Goal: Task Accomplishment & Management: Manage account settings

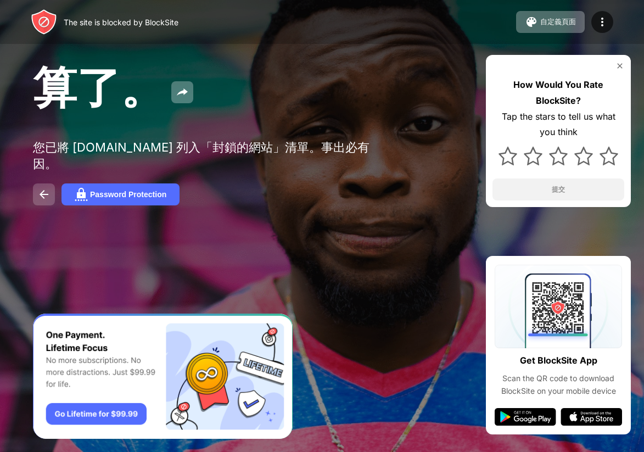
click at [47, 192] on img at bounding box center [43, 194] width 13 height 13
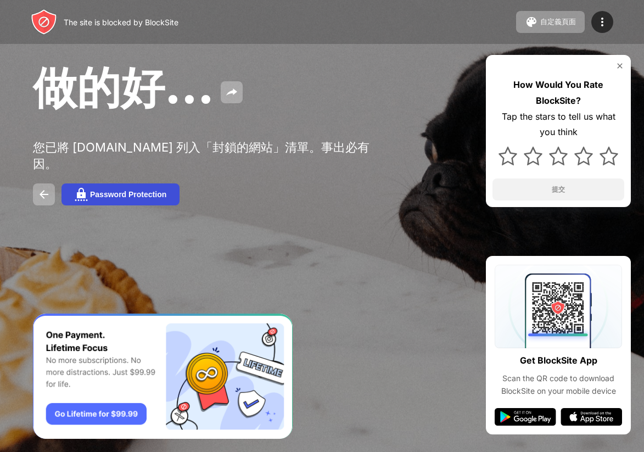
click at [133, 197] on div "Password Protection" at bounding box center [128, 194] width 76 height 9
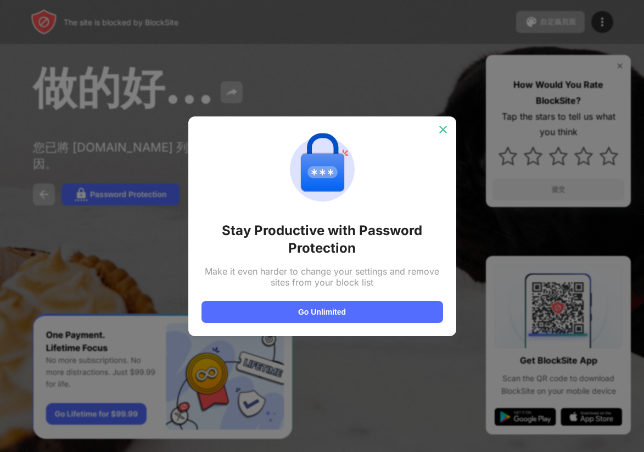
click at [441, 128] on img at bounding box center [443, 129] width 11 height 11
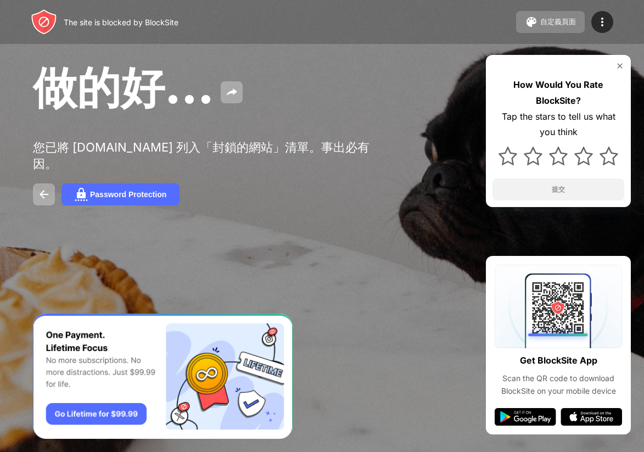
click at [548, 28] on button "自定義頁面" at bounding box center [550, 22] width 69 height 22
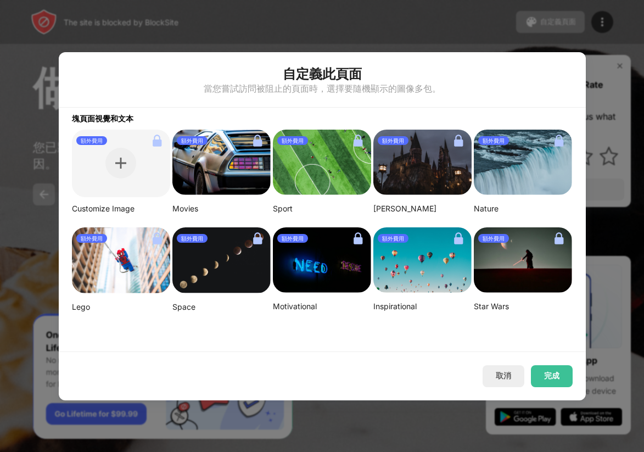
click at [445, 49] on div at bounding box center [322, 226] width 644 height 452
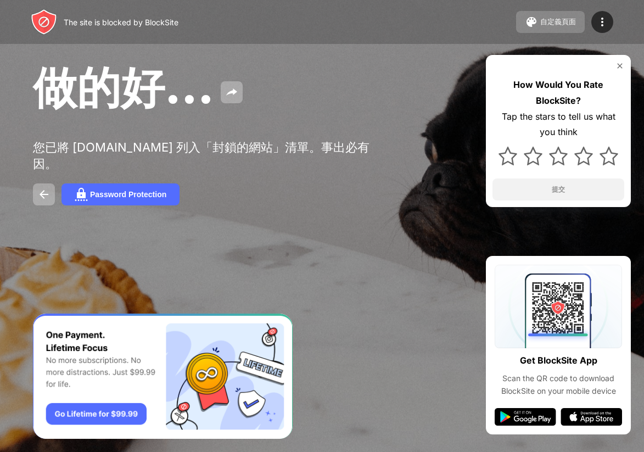
click at [563, 24] on div "自定義頁面" at bounding box center [558, 22] width 36 height 10
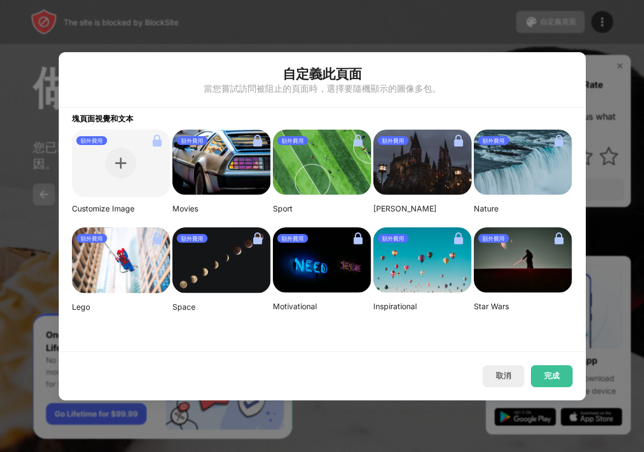
click at [469, 34] on div at bounding box center [322, 226] width 644 height 452
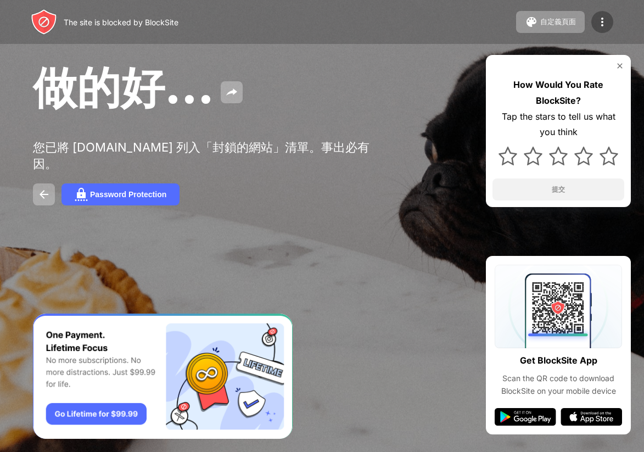
click at [600, 22] on img at bounding box center [602, 21] width 13 height 13
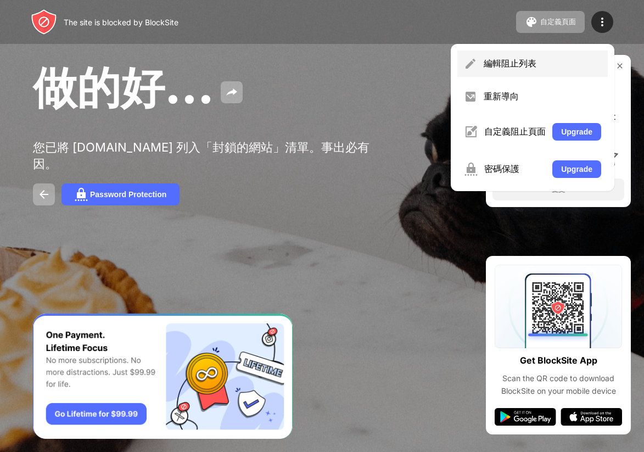
click at [537, 59] on div "編輯阻止列表" at bounding box center [542, 64] width 117 height 12
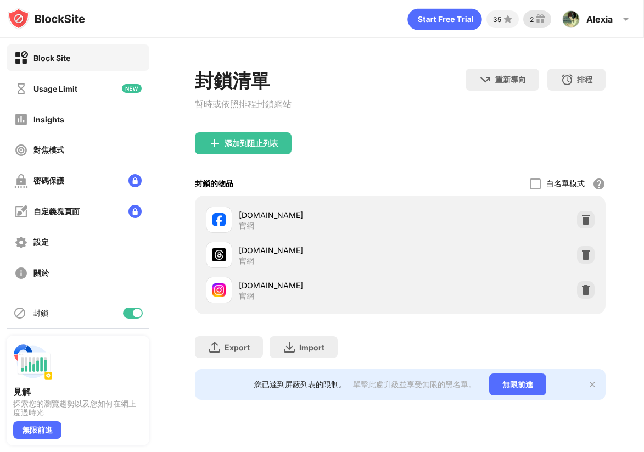
click at [535, 17] on img at bounding box center [540, 19] width 13 height 13
click at [585, 218] on img at bounding box center [585, 219] width 11 height 11
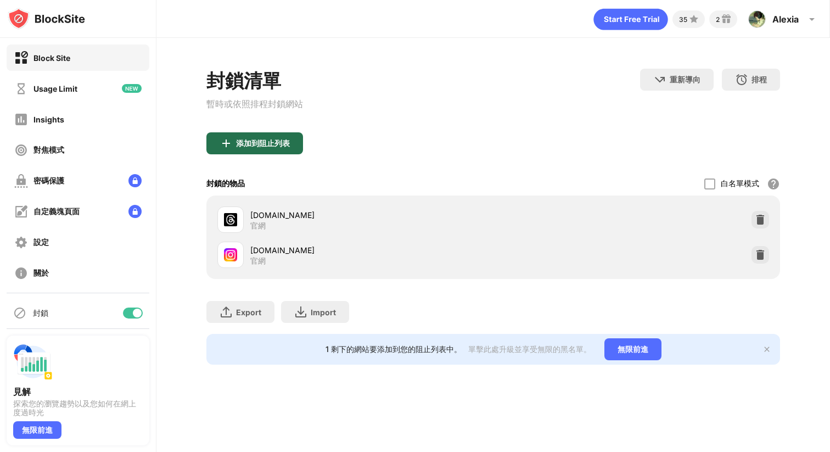
click at [284, 147] on div "添加到阻止列表" at bounding box center [263, 143] width 54 height 9
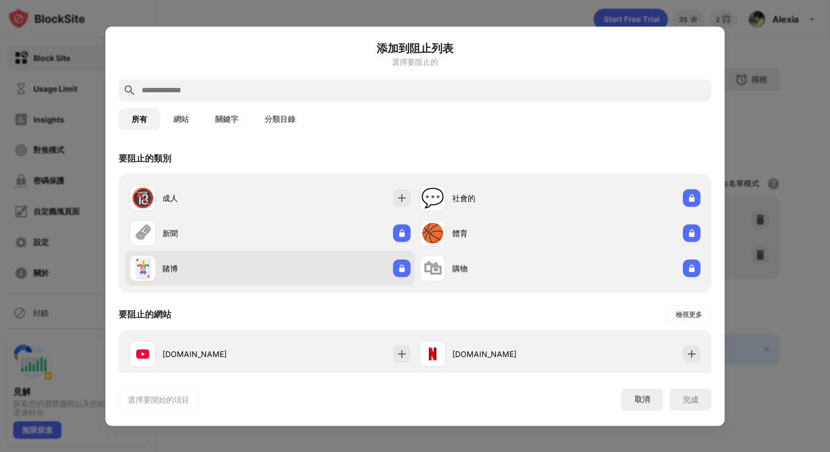
scroll to position [235, 0]
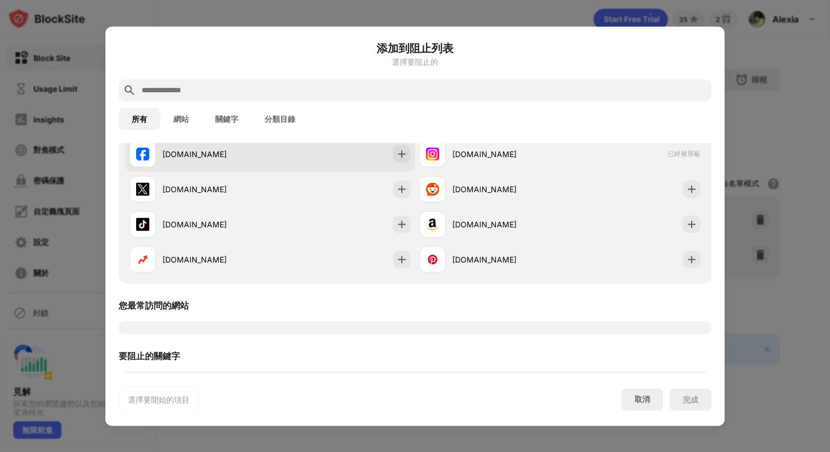
click at [183, 161] on div "facebook.com" at bounding box center [200, 154] width 141 height 26
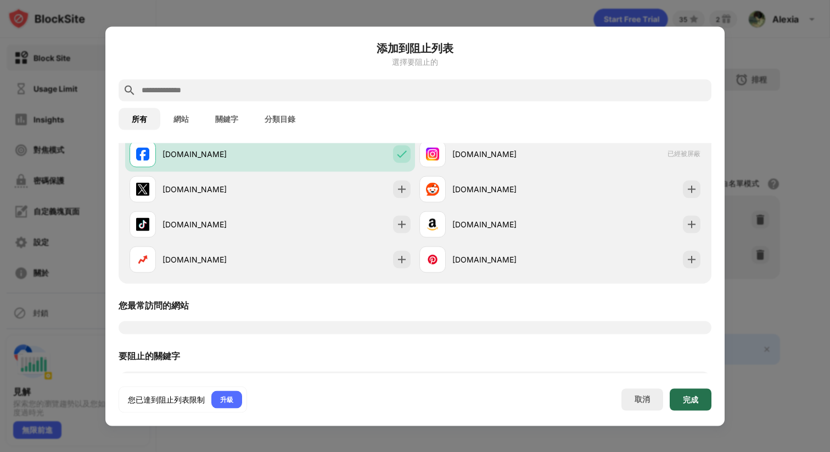
click at [643, 399] on div "完成" at bounding box center [690, 399] width 15 height 9
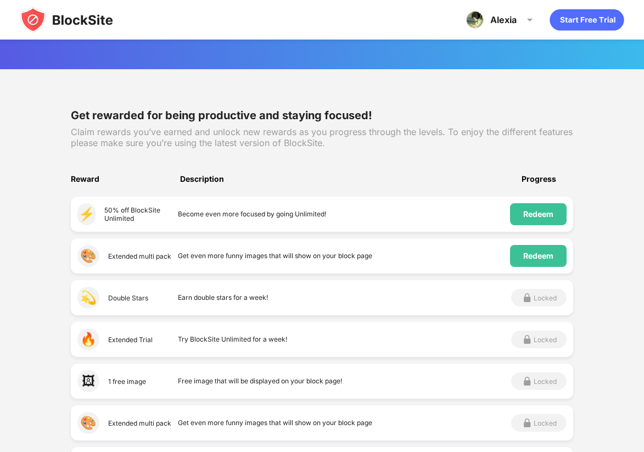
scroll to position [121, 0]
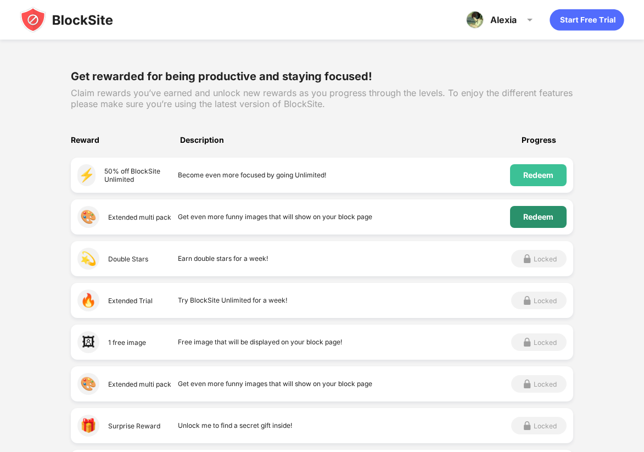
click at [529, 216] on div "Redeem" at bounding box center [538, 216] width 30 height 9
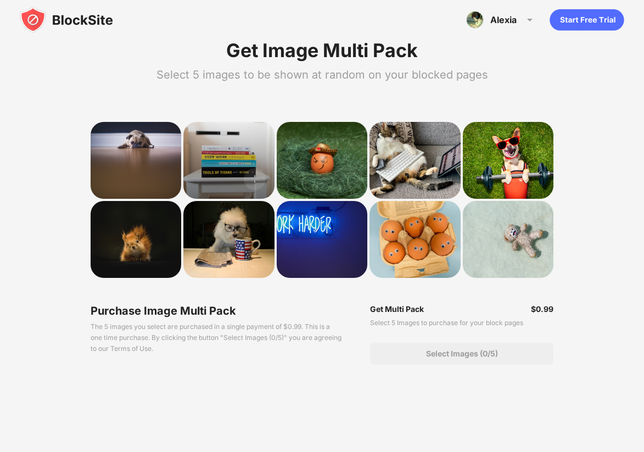
click at [224, 159] on div at bounding box center [228, 160] width 91 height 77
click at [256, 154] on div at bounding box center [228, 160] width 91 height 77
click at [232, 158] on div at bounding box center [228, 160] width 91 height 77
click at [230, 165] on div at bounding box center [228, 160] width 91 height 77
